Goal: Task Accomplishment & Management: Use online tool/utility

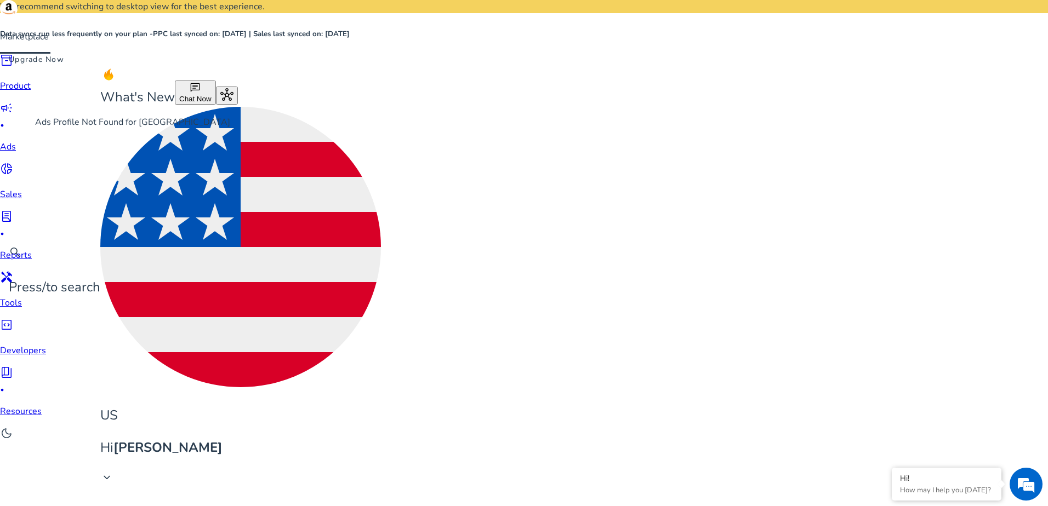
click at [28, 118] on div "campaign fiber_manual_record" at bounding box center [23, 116] width 46 height 30
click at [13, 210] on span "lab_profile" at bounding box center [6, 216] width 13 height 13
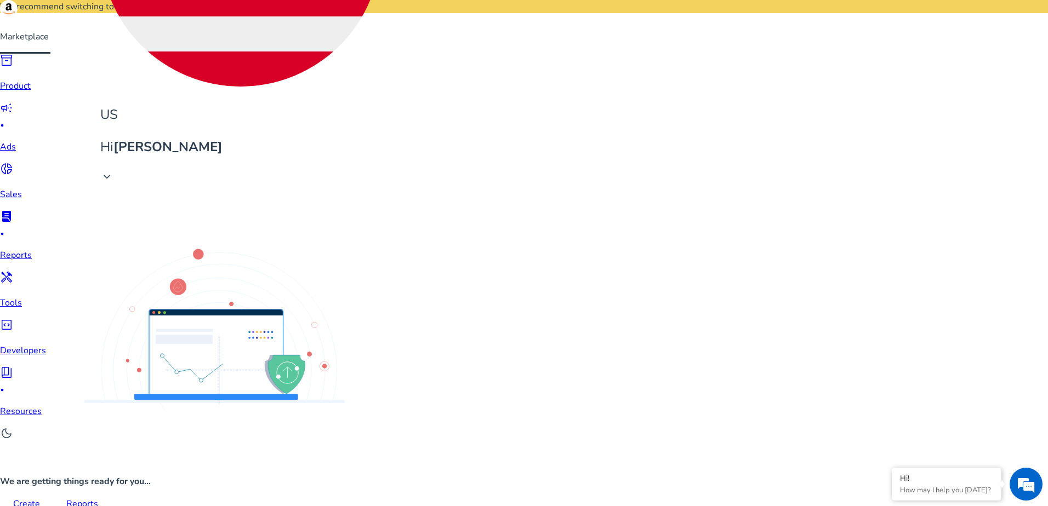
scroll to position [297, 0]
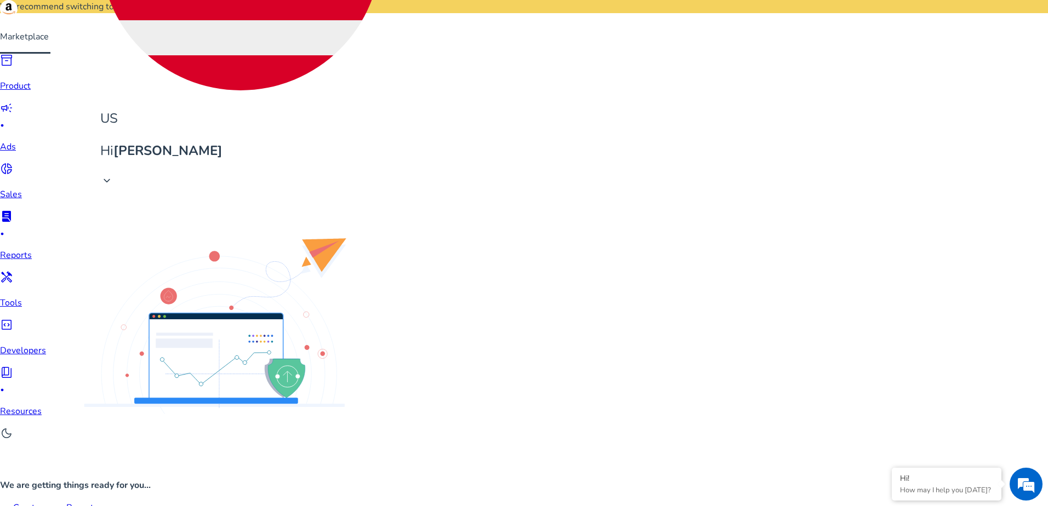
click at [13, 162] on span "donut_small" at bounding box center [6, 168] width 13 height 13
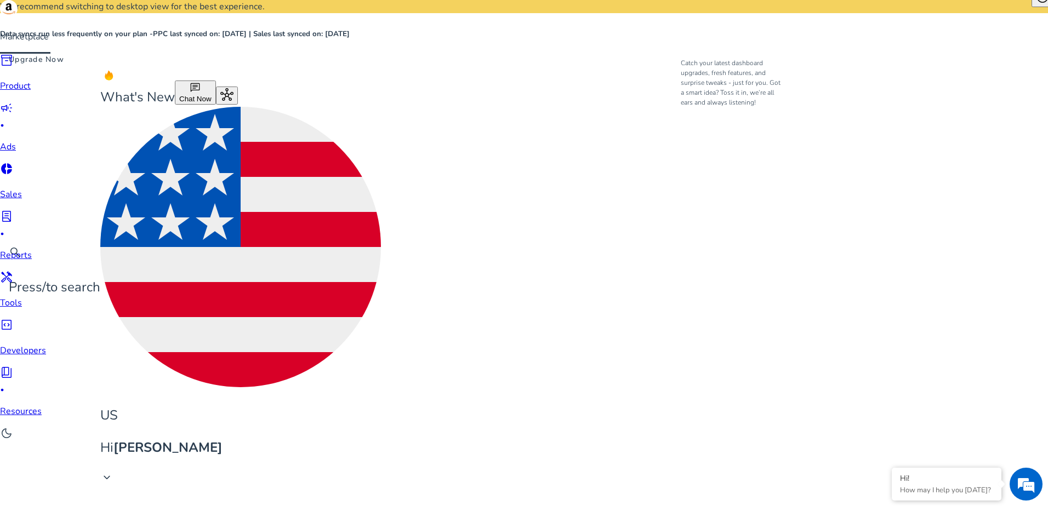
click at [175, 88] on span "What's New" at bounding box center [137, 97] width 75 height 18
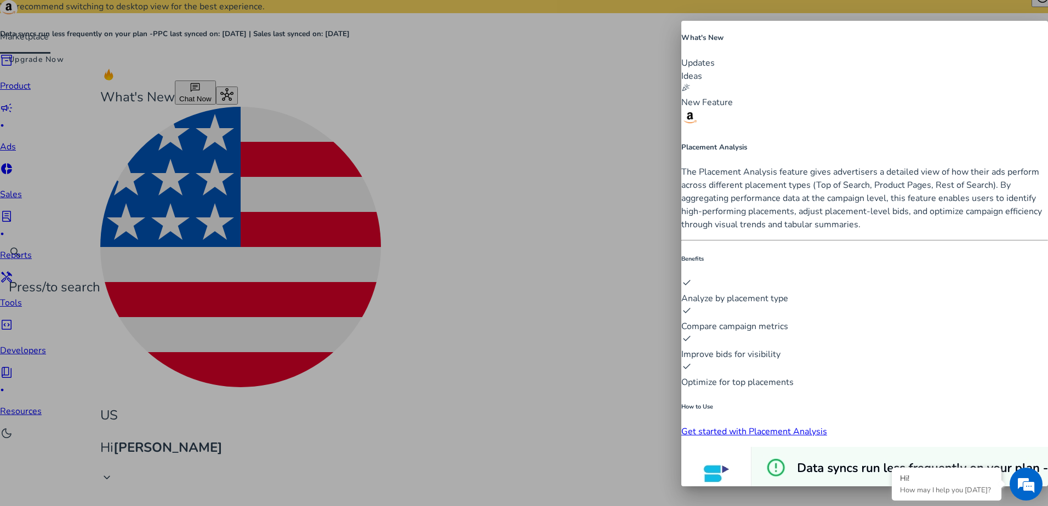
click at [590, 45] on div at bounding box center [524, 253] width 1048 height 506
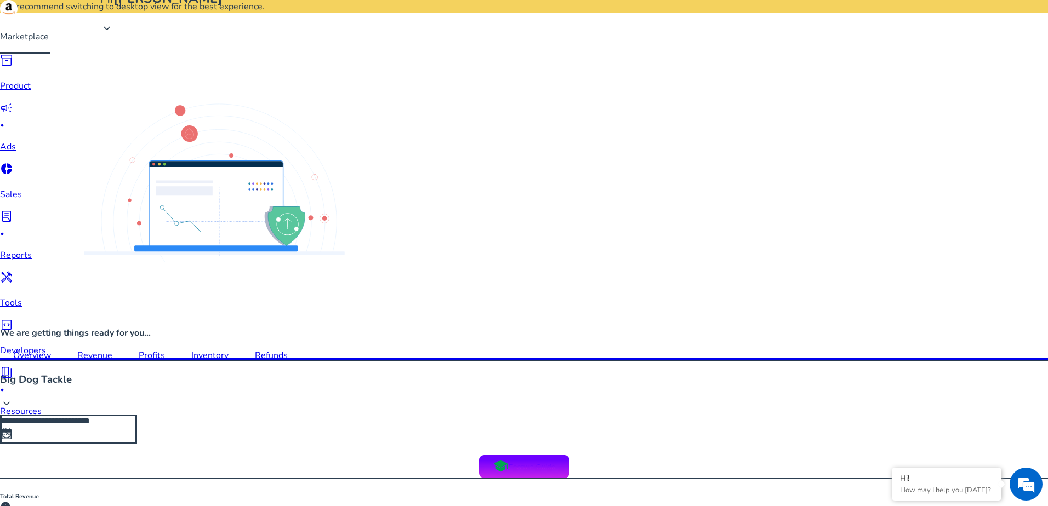
scroll to position [450, 0]
click at [19, 296] on p "Tools" at bounding box center [23, 302] width 46 height 13
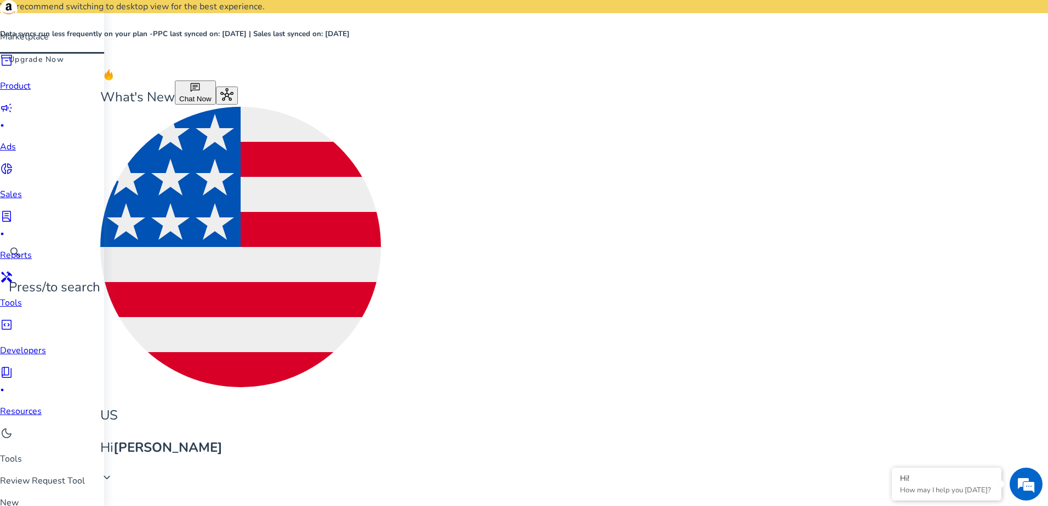
click at [95, 475] on p "Review Request Tool" at bounding box center [52, 481] width 104 height 13
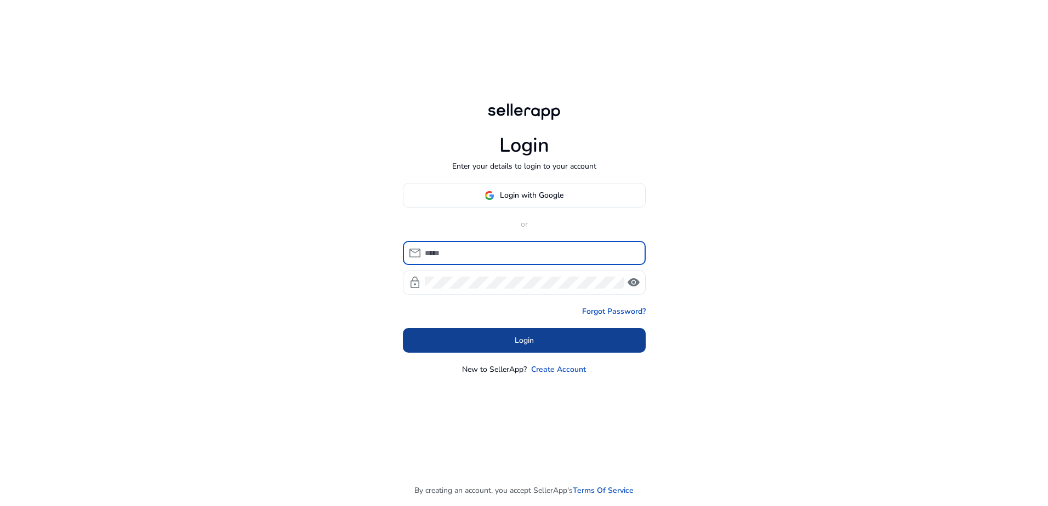
type input "**********"
click at [518, 347] on span at bounding box center [524, 341] width 243 height 26
